Goal: Check status

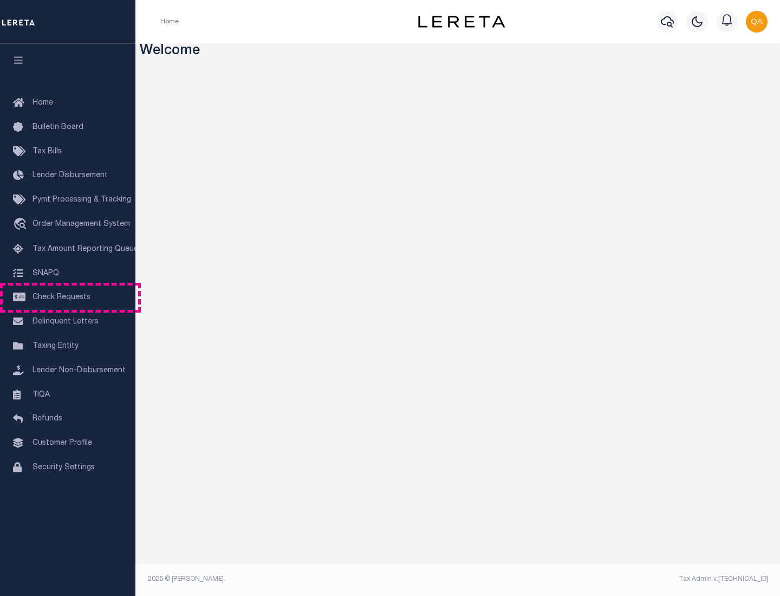
click at [68, 298] on span "Check Requests" at bounding box center [62, 298] width 58 height 8
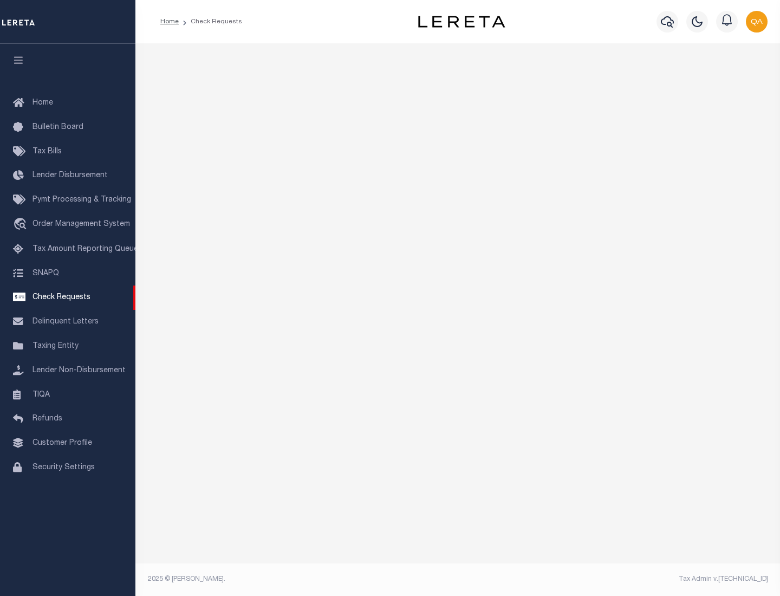
select select "50"
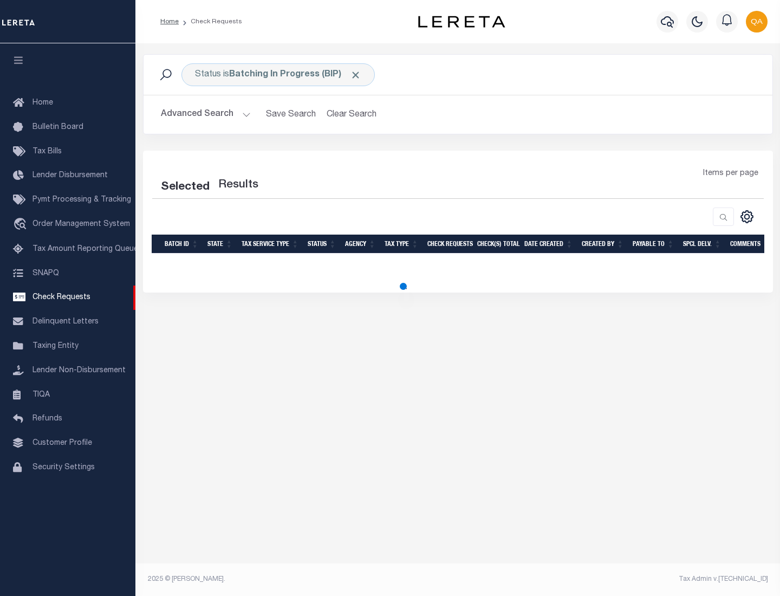
select select "50"
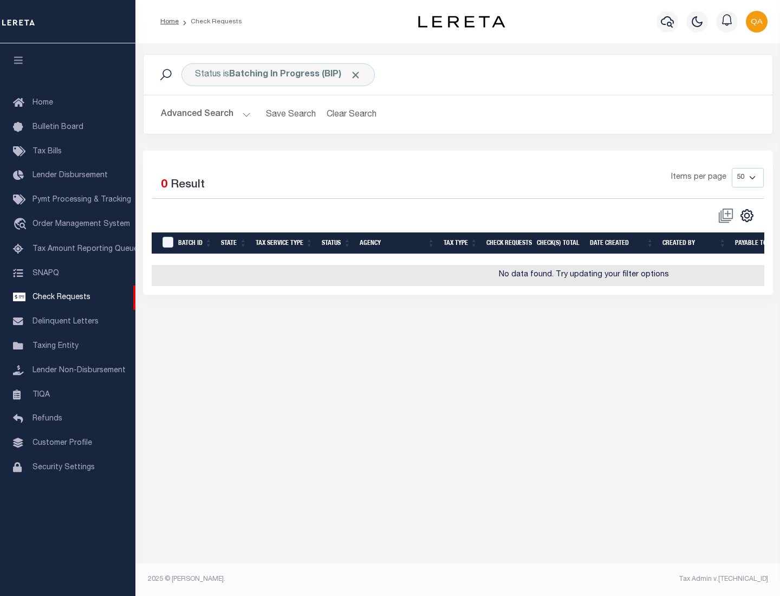
click at [356, 75] on span "Click to Remove" at bounding box center [355, 74] width 11 height 11
